Goal: Understand process/instructions: Learn how to perform a task or action

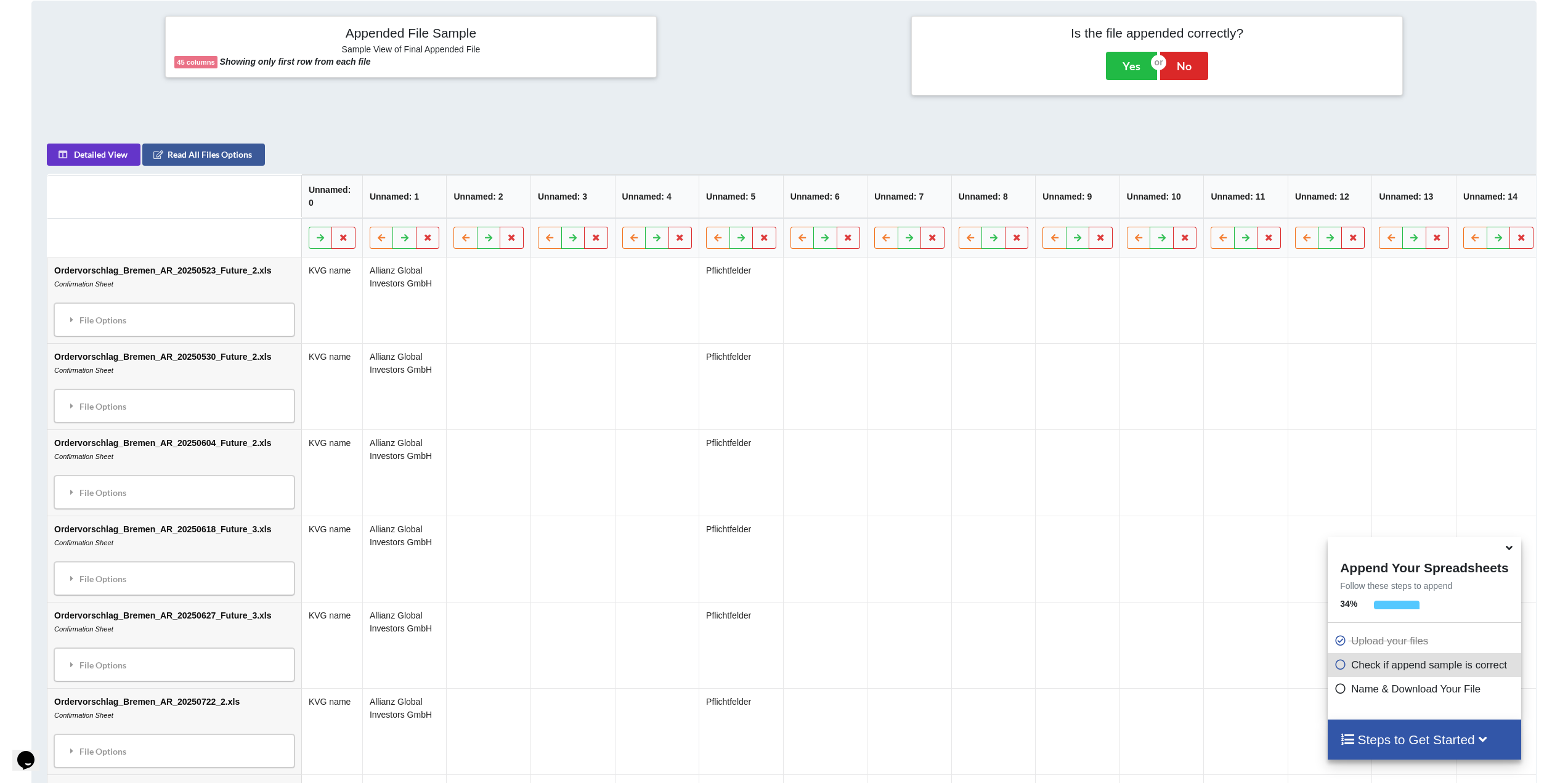
scroll to position [530, 0]
click at [79, 332] on div "File Options" at bounding box center [174, 319] width 233 height 26
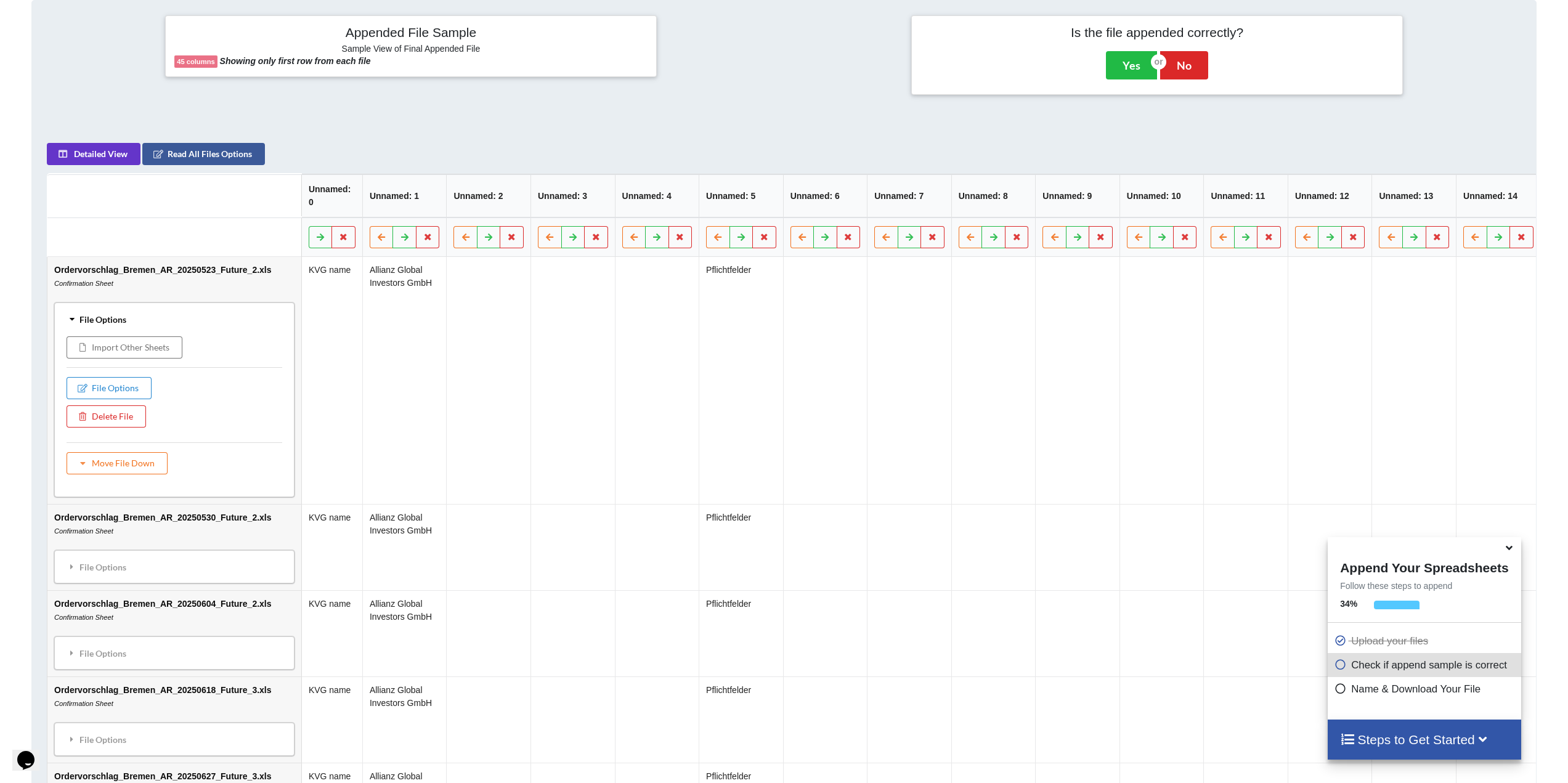
click at [107, 326] on div "File Options" at bounding box center [174, 319] width 233 height 26
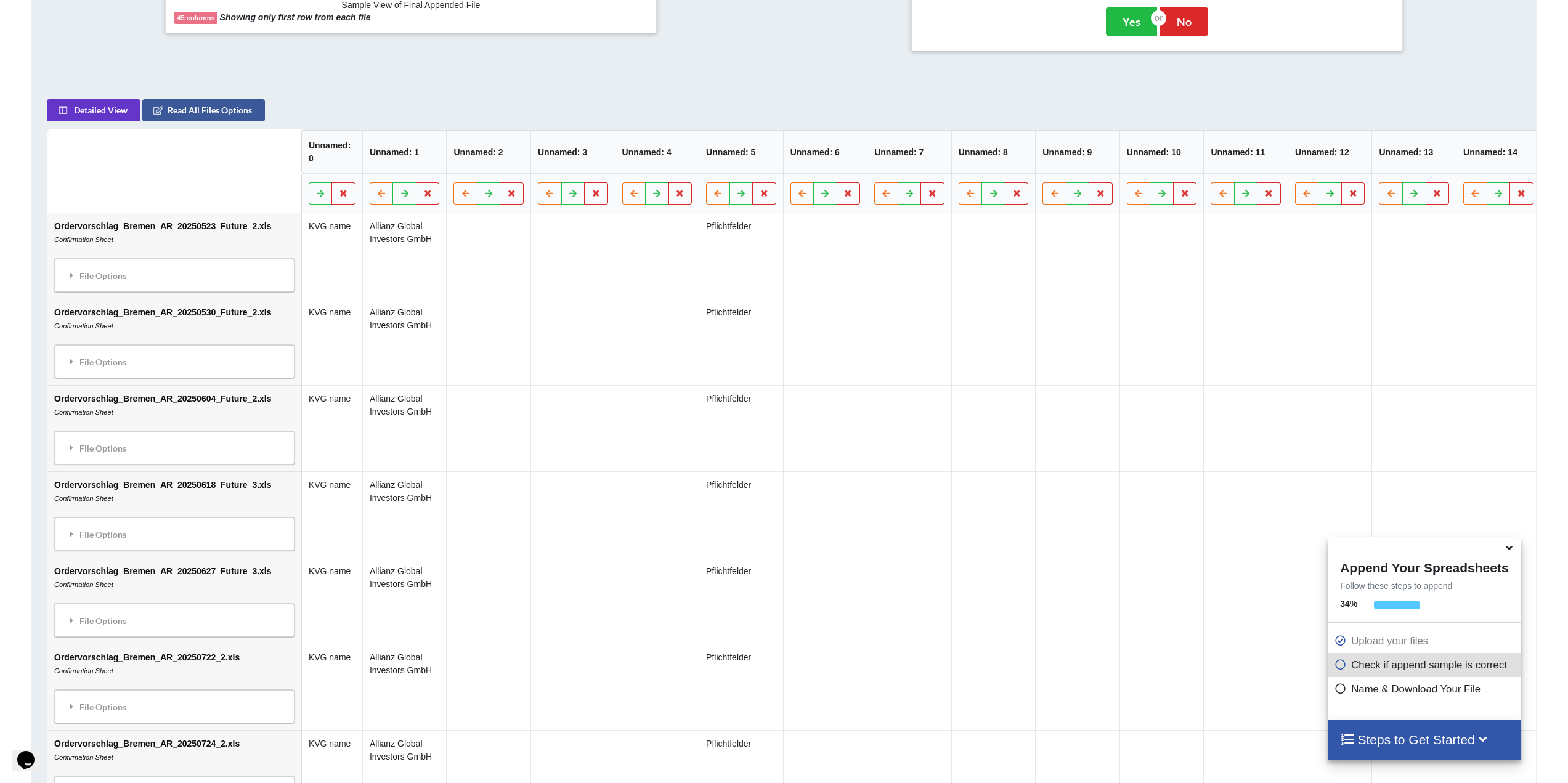
scroll to position [542, 0]
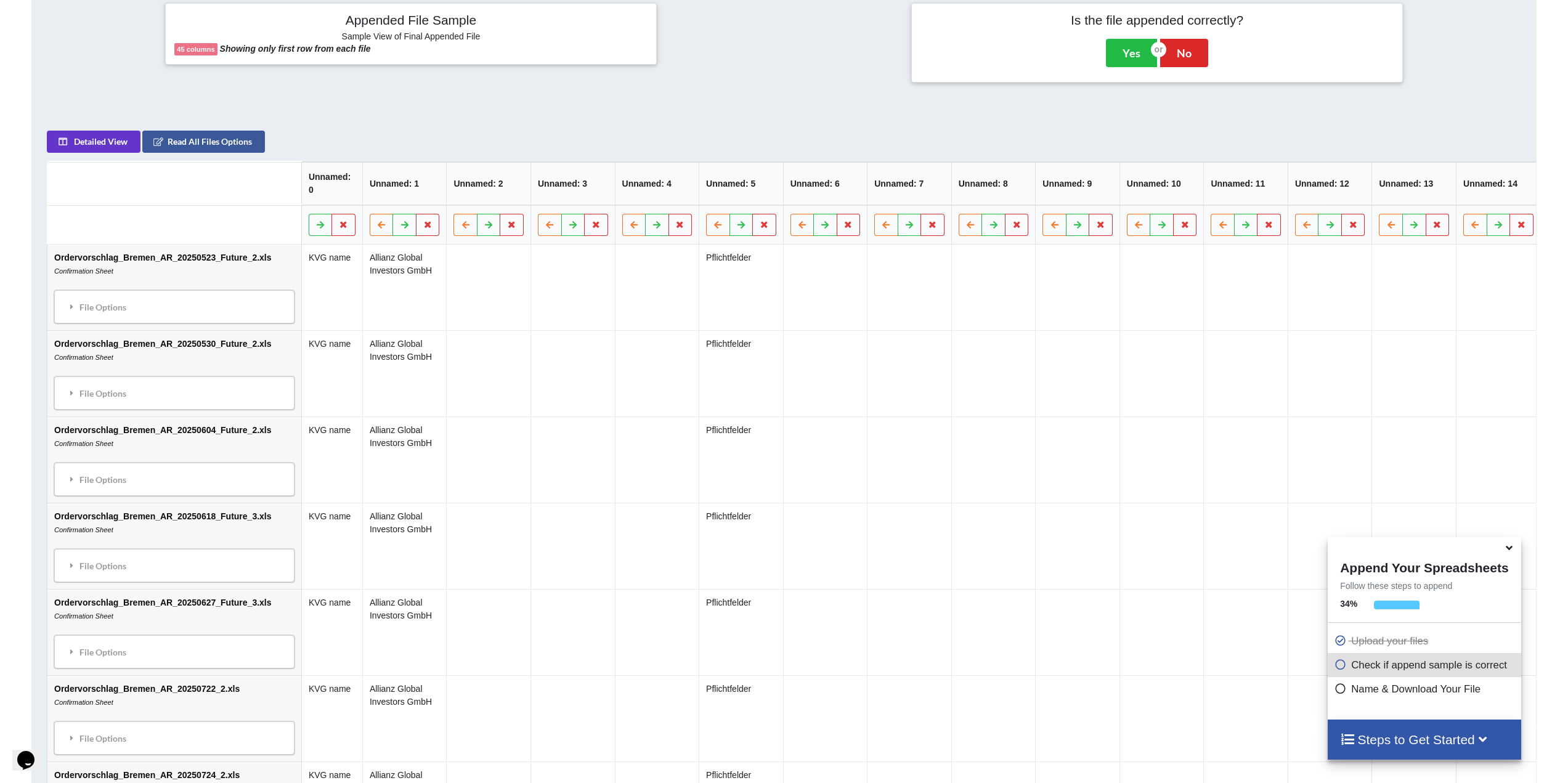
click at [1474, 752] on div "Steps to Get Started" at bounding box center [1424, 740] width 193 height 40
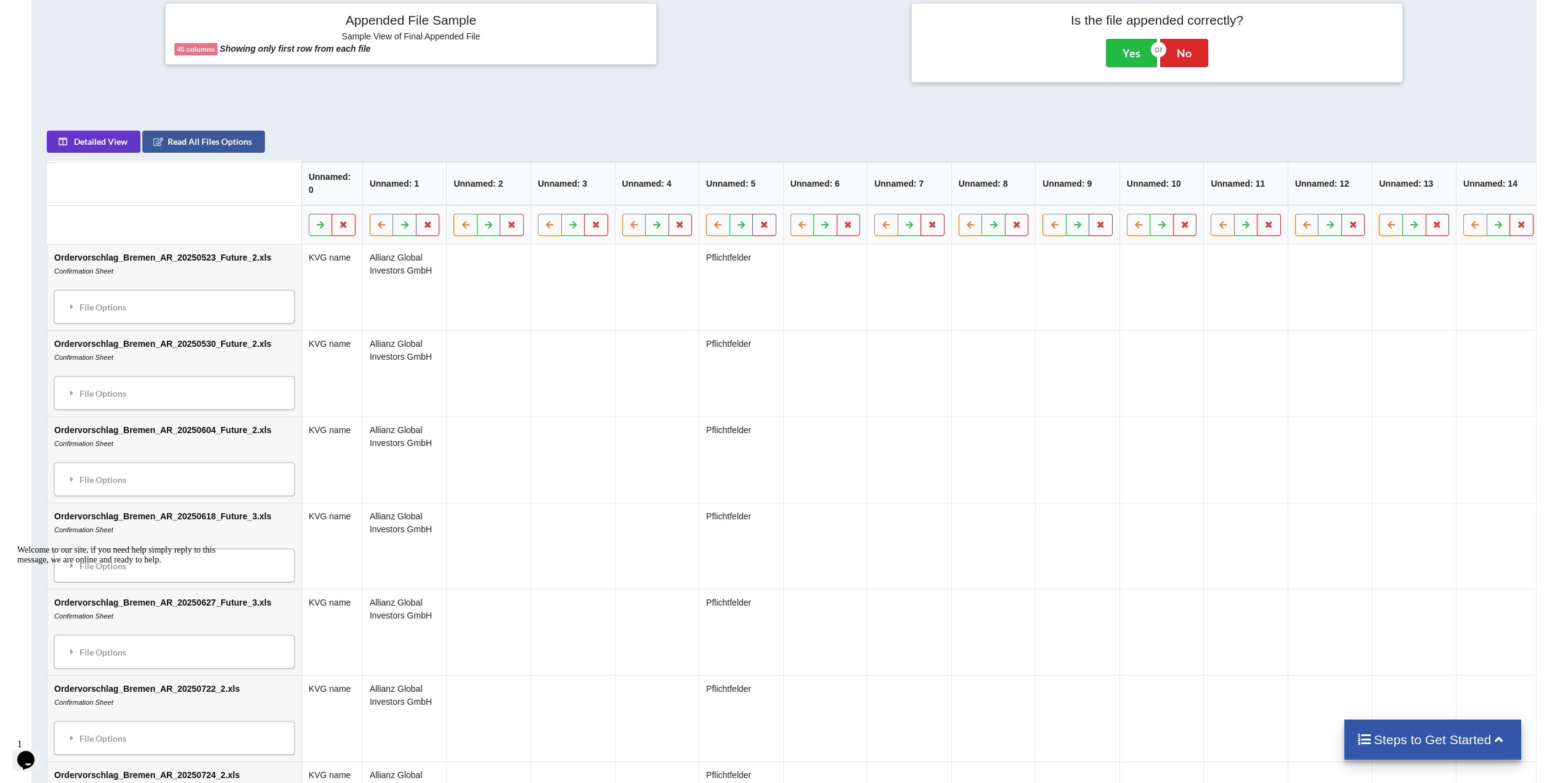
click at [1463, 744] on h4 "Steps to Get Started" at bounding box center [1433, 739] width 152 height 15
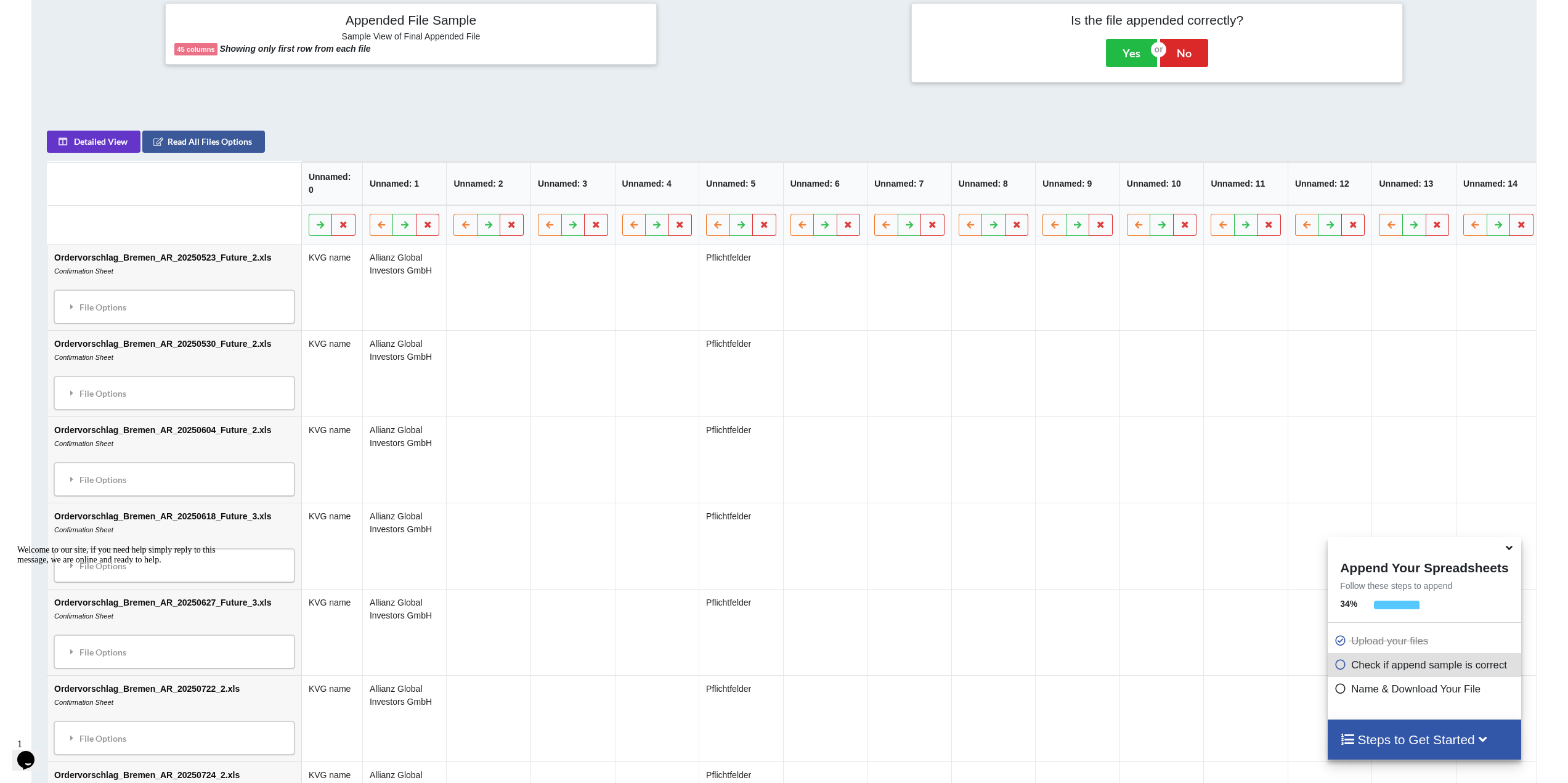
click at [1387, 665] on p "Check if append sample is correct" at bounding box center [1426, 665] width 183 height 15
click at [1349, 695] on p "Name & Download Your File" at bounding box center [1426, 689] width 183 height 15
click at [194, 149] on button "Read All Files Options" at bounding box center [203, 142] width 123 height 22
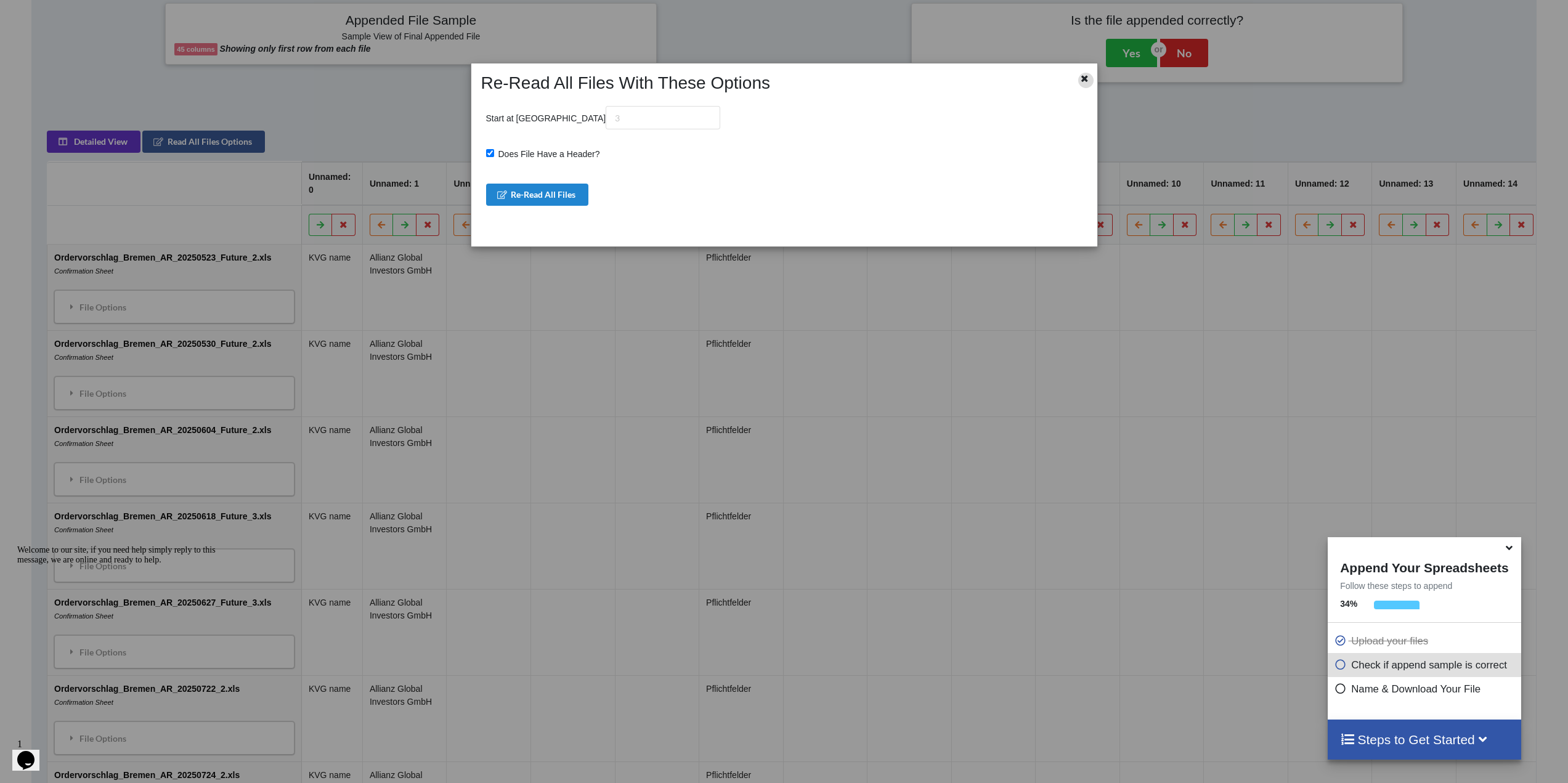
click at [1088, 76] on icon at bounding box center [1085, 76] width 11 height 9
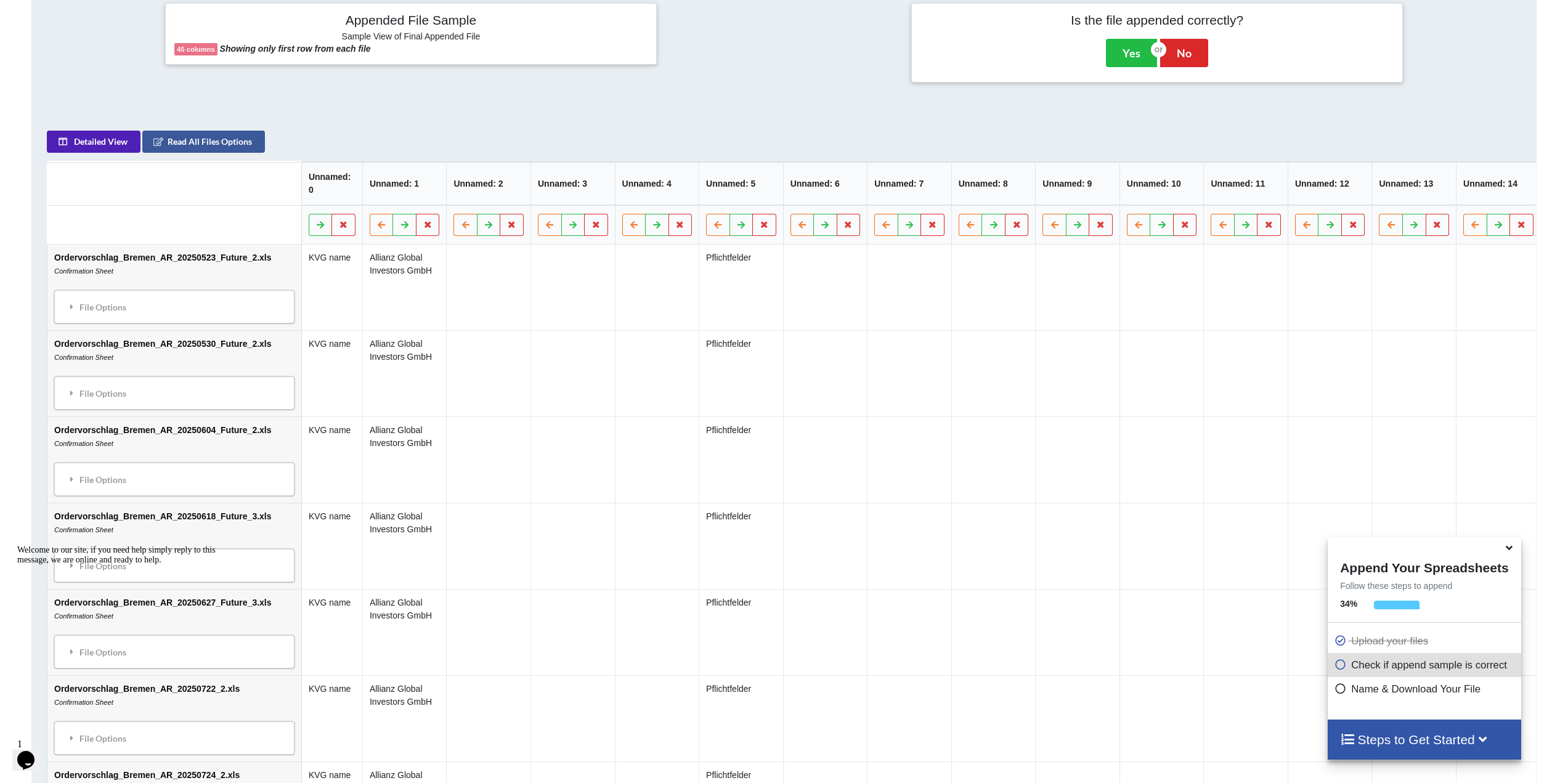
click at [105, 153] on button "Detailed View" at bounding box center [94, 142] width 94 height 22
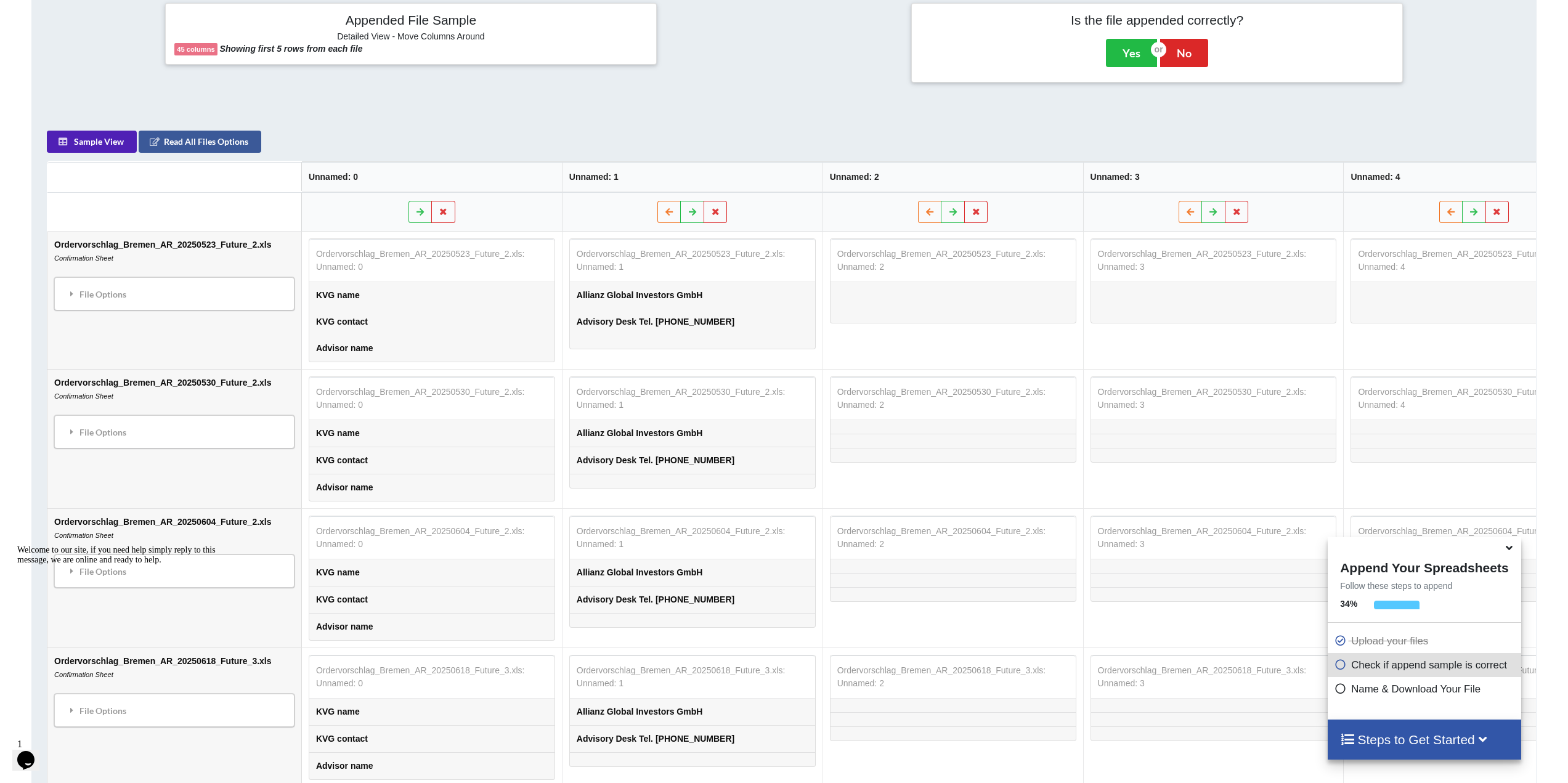
click at [109, 146] on button "Sample View" at bounding box center [92, 142] width 90 height 22
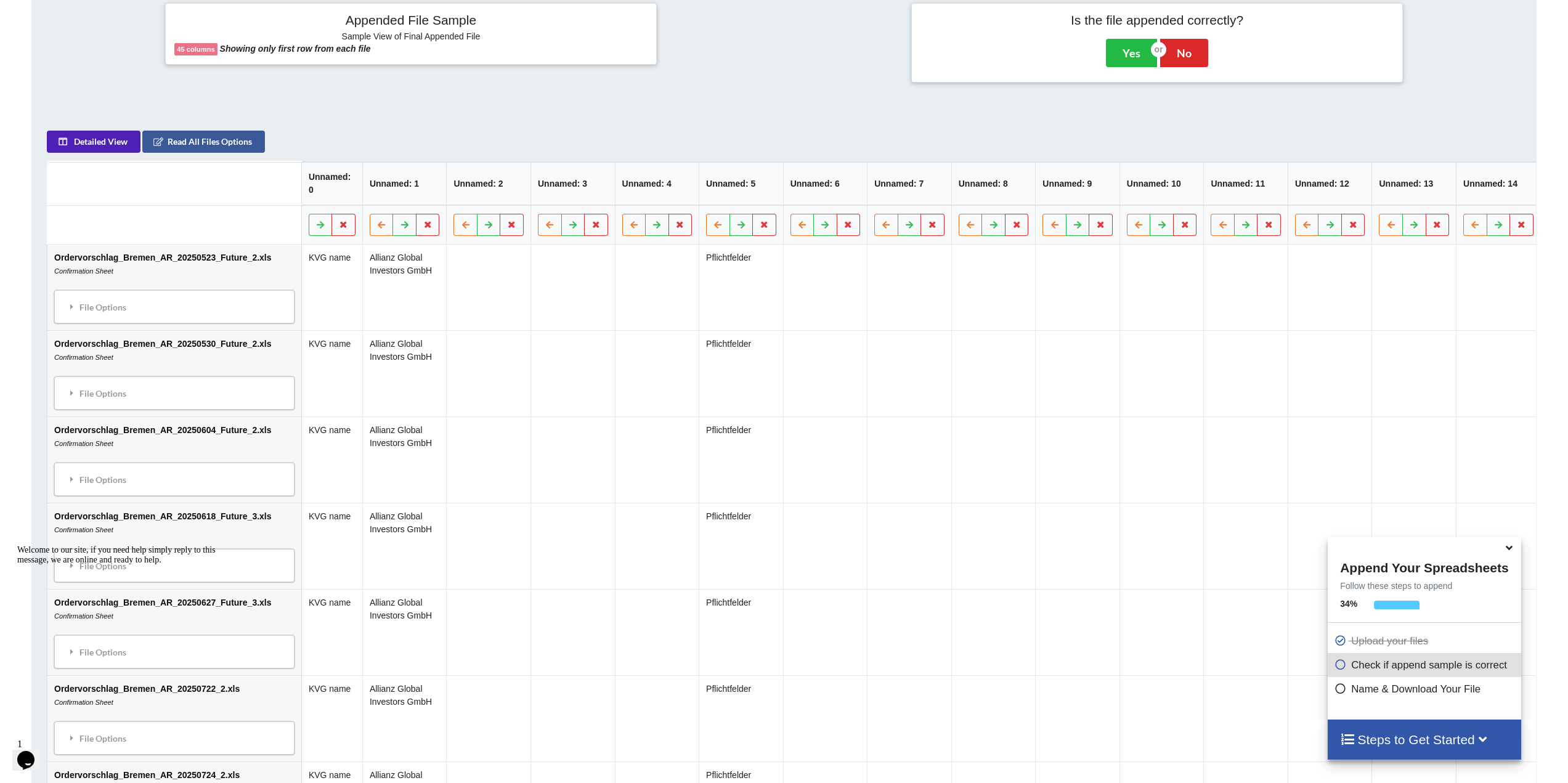
click at [109, 146] on button "Detailed View" at bounding box center [94, 142] width 94 height 22
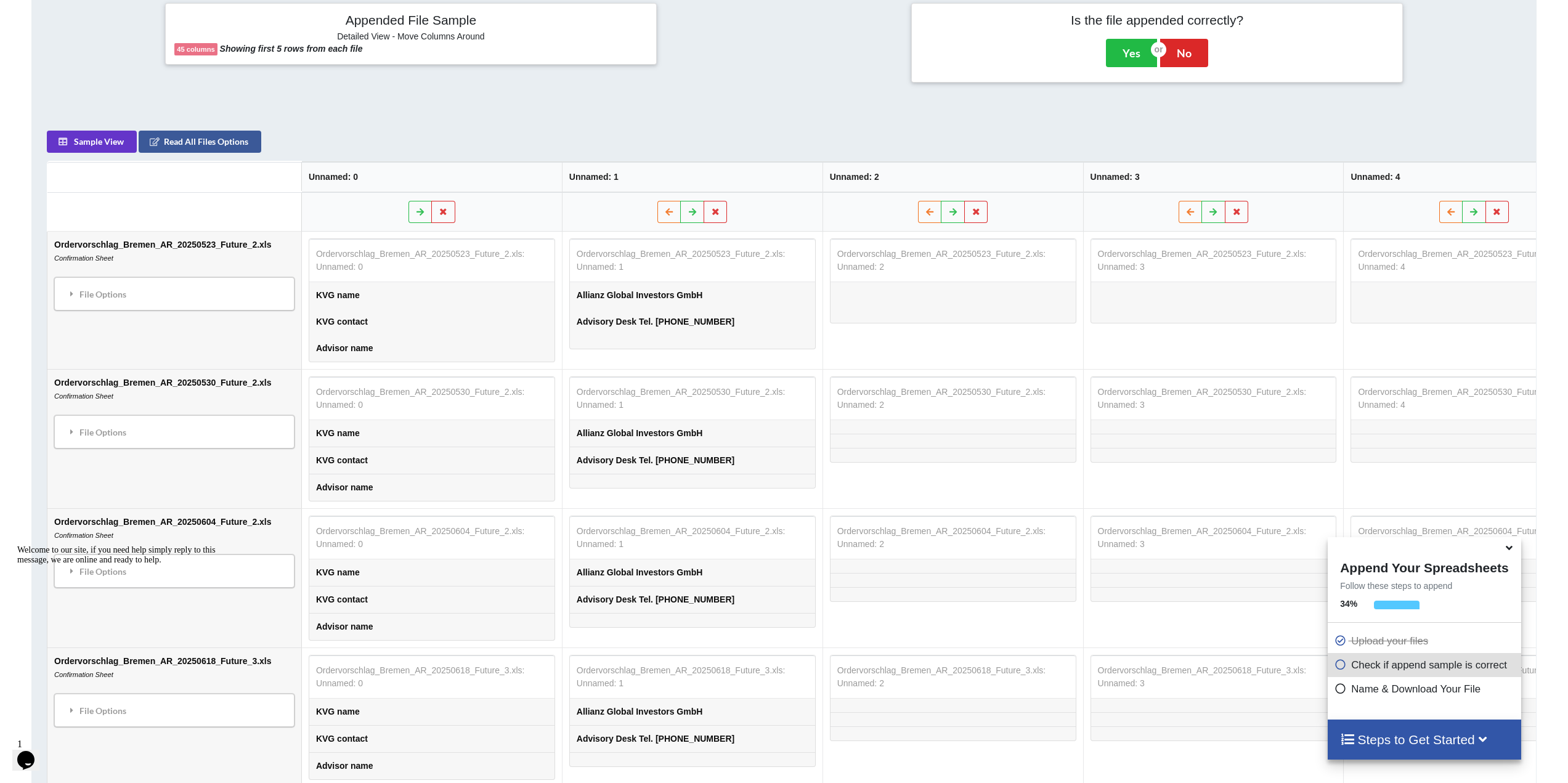
click at [867, 303] on td at bounding box center [953, 303] width 245 height 13
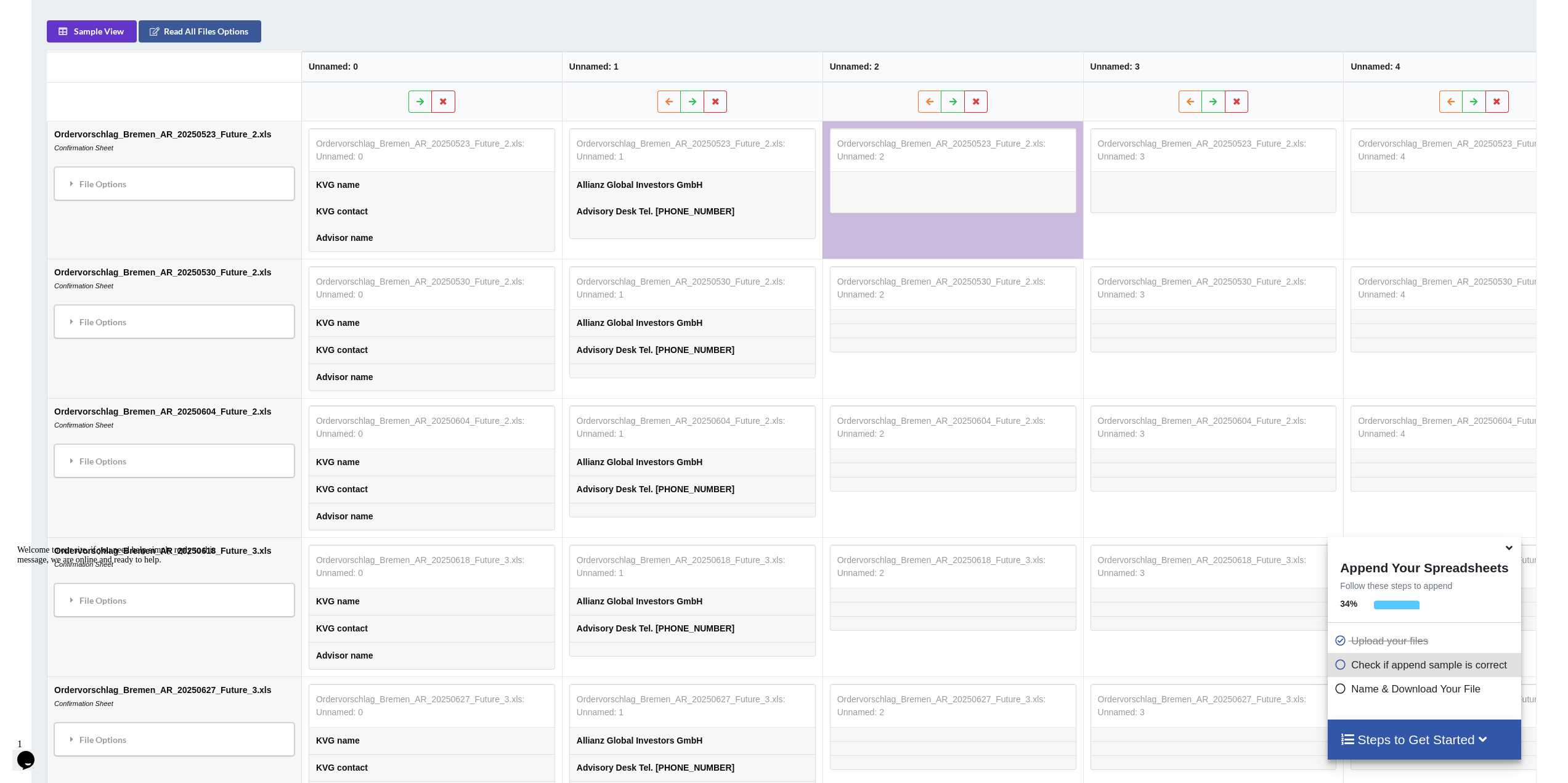
scroll to position [665, 0]
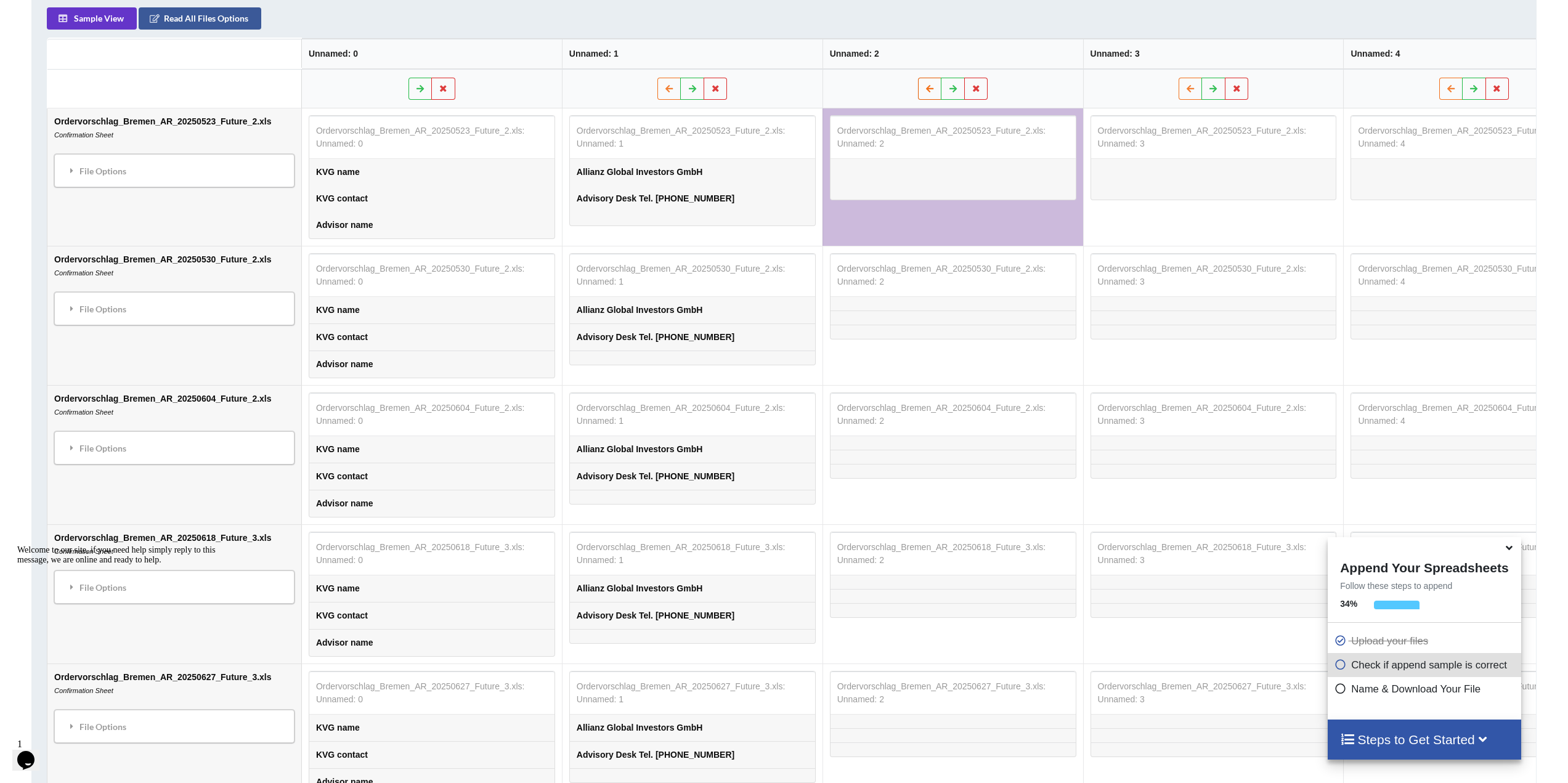
click at [918, 90] on button at bounding box center [930, 89] width 24 height 22
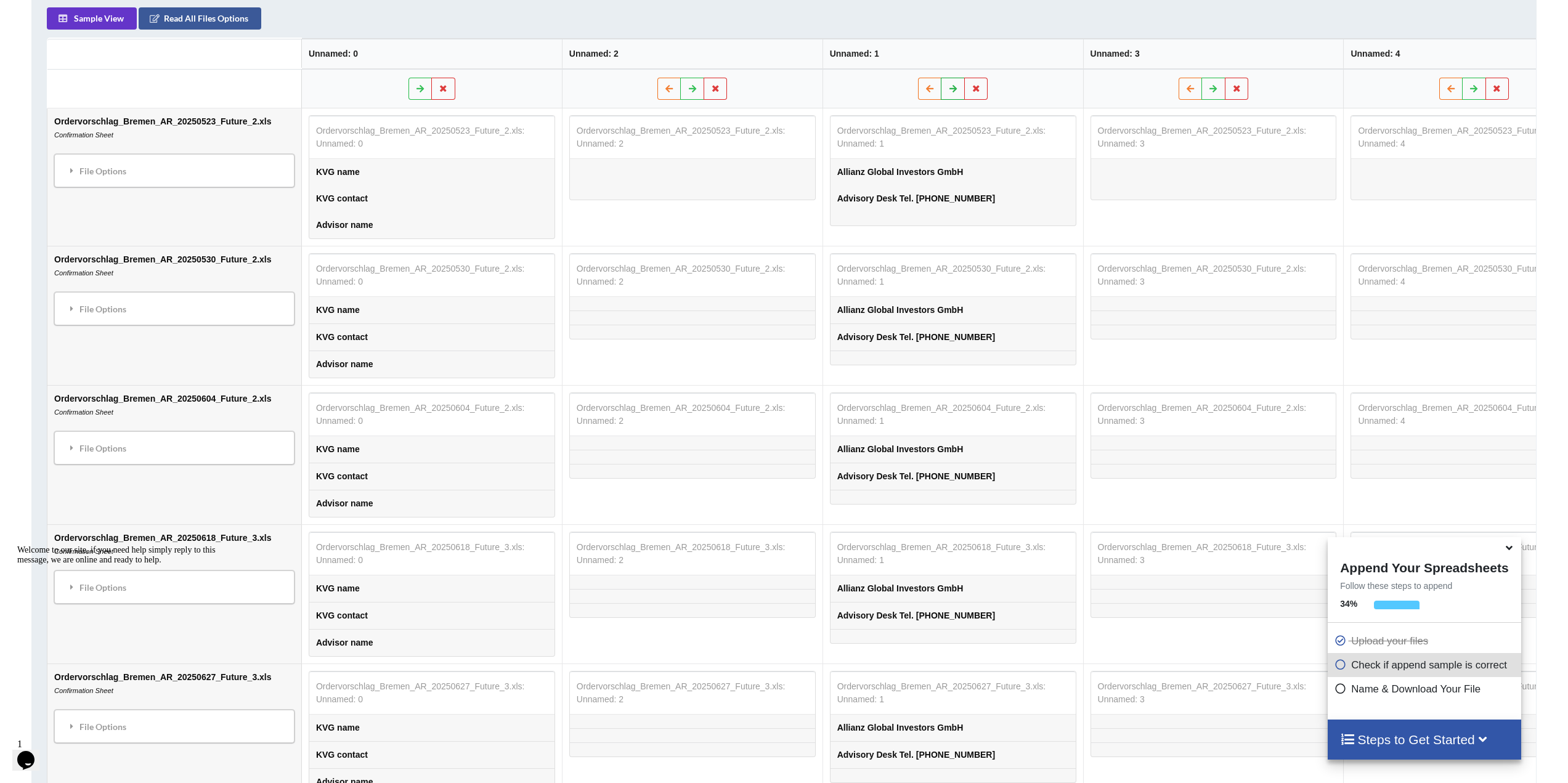
click at [942, 98] on button at bounding box center [954, 89] width 24 height 22
